Goal: Transaction & Acquisition: Purchase product/service

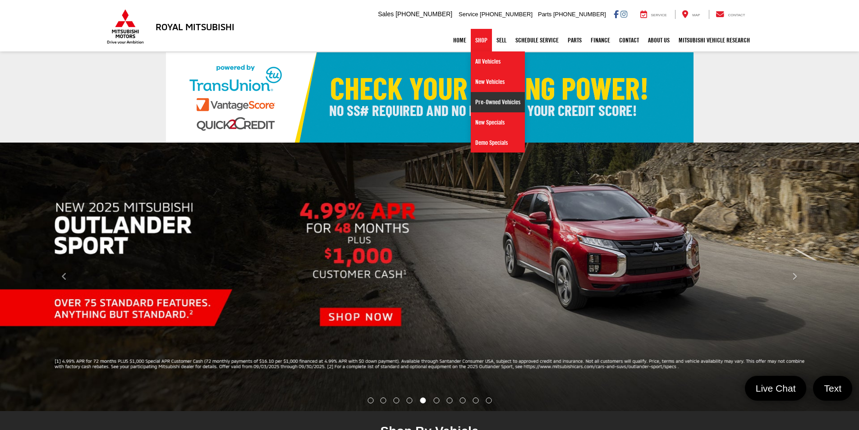
click at [485, 103] on link "Pre-Owned Vehicles" at bounding box center [498, 102] width 54 height 20
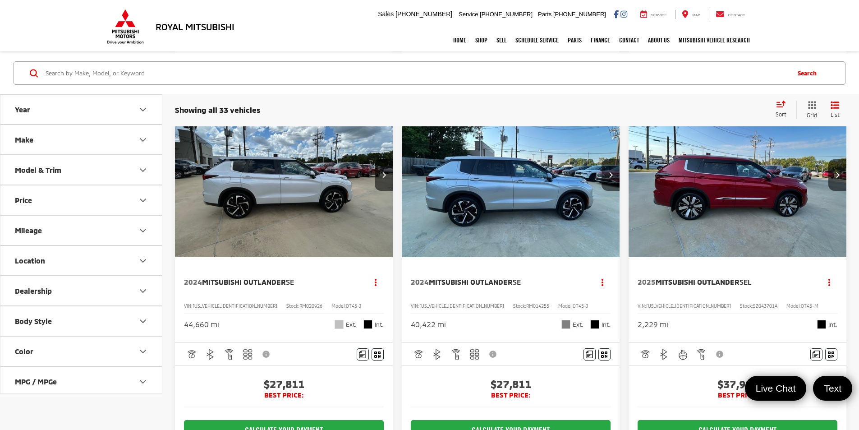
scroll to position [620, 0]
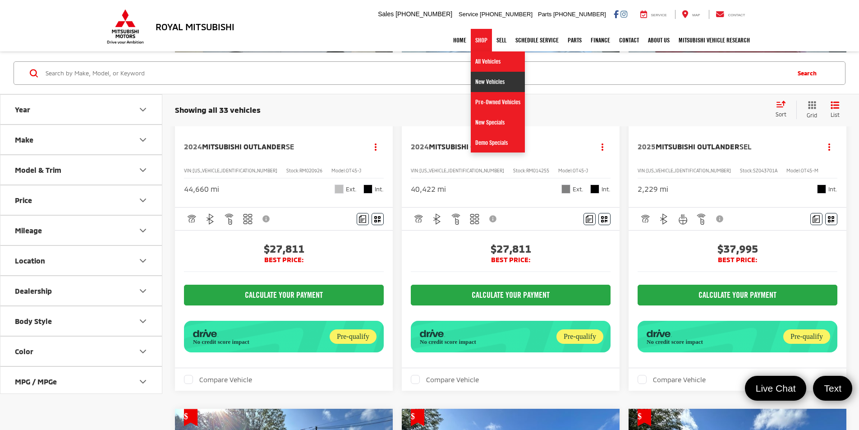
click at [479, 83] on link "New Vehicles" at bounding box center [498, 82] width 54 height 20
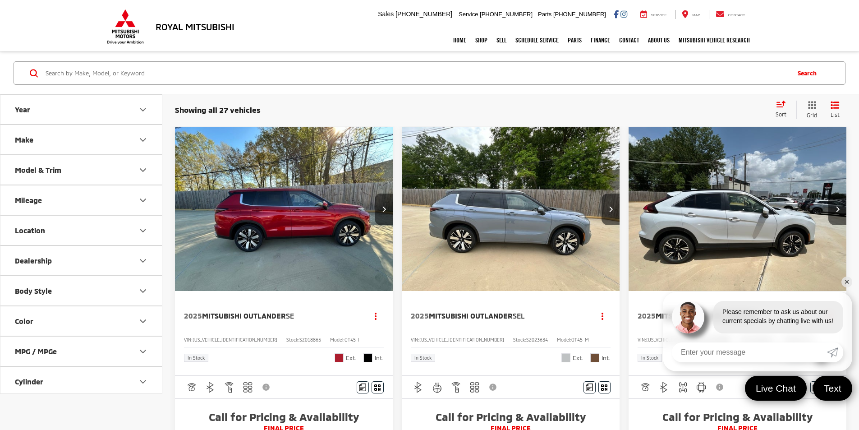
drag, startPoint x: 0, startPoint y: 0, endPoint x: 268, endPoint y: 270, distance: 380.3
click at [268, 311] on span "Mitsubishi Outlander" at bounding box center [244, 315] width 84 height 9
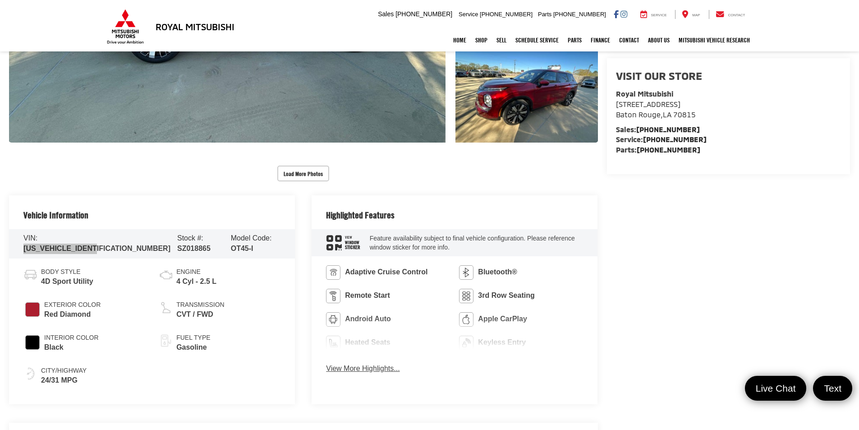
scroll to position [316, 0]
